Goal: Task Accomplishment & Management: Use online tool/utility

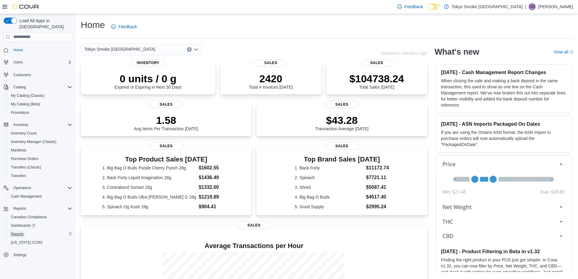
click at [23, 232] on span "Reports" at bounding box center [17, 234] width 13 height 5
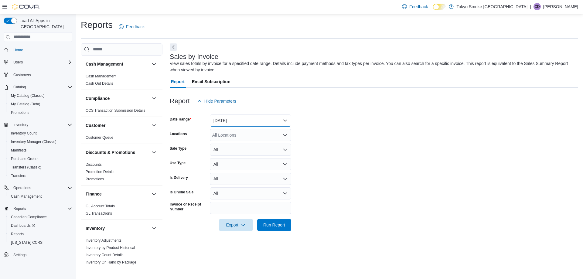
click at [249, 118] on button "[DATE]" at bounding box center [250, 120] width 81 height 12
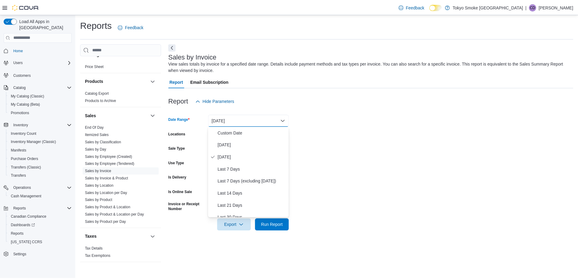
scroll to position [347, 0]
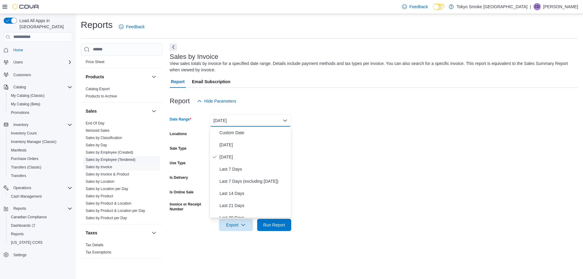
click at [126, 159] on link "Sales by Employee (Tendered)" at bounding box center [111, 159] width 50 height 4
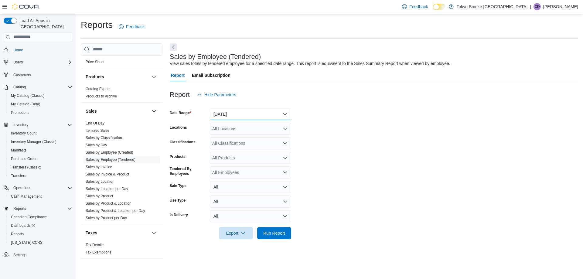
click at [251, 119] on button "[DATE]" at bounding box center [250, 114] width 81 height 12
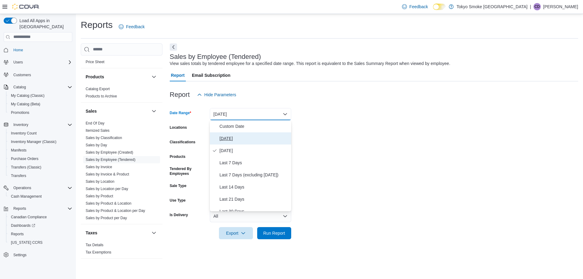
click at [238, 136] on span "[DATE]" at bounding box center [253, 138] width 69 height 7
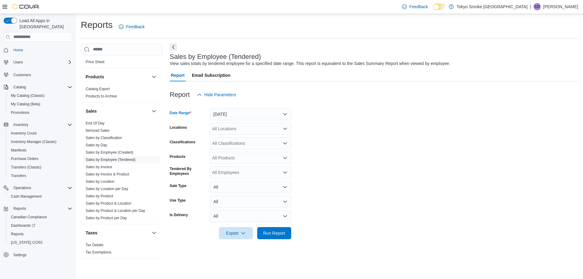
click at [242, 129] on div "All Locations" at bounding box center [250, 129] width 81 height 12
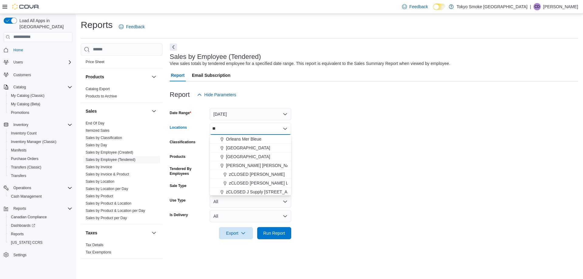
type input "***"
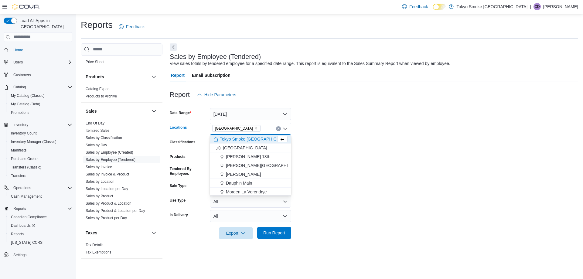
click at [283, 237] on span "Run Report" at bounding box center [274, 233] width 27 height 12
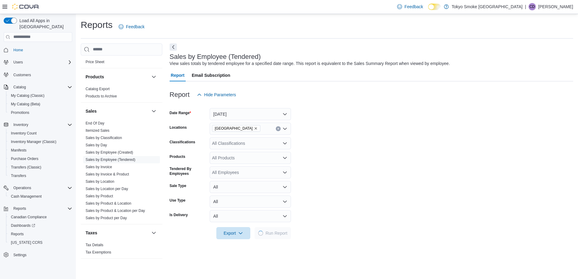
scroll to position [182, 0]
